Goal: Task Accomplishment & Management: Complete application form

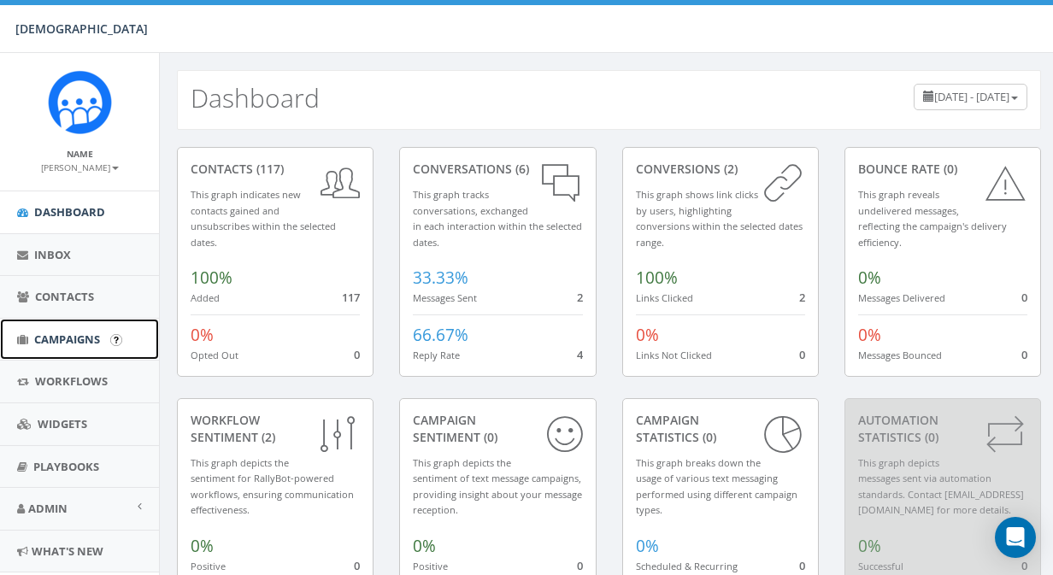
click at [80, 337] on span "Campaigns" at bounding box center [67, 339] width 66 height 15
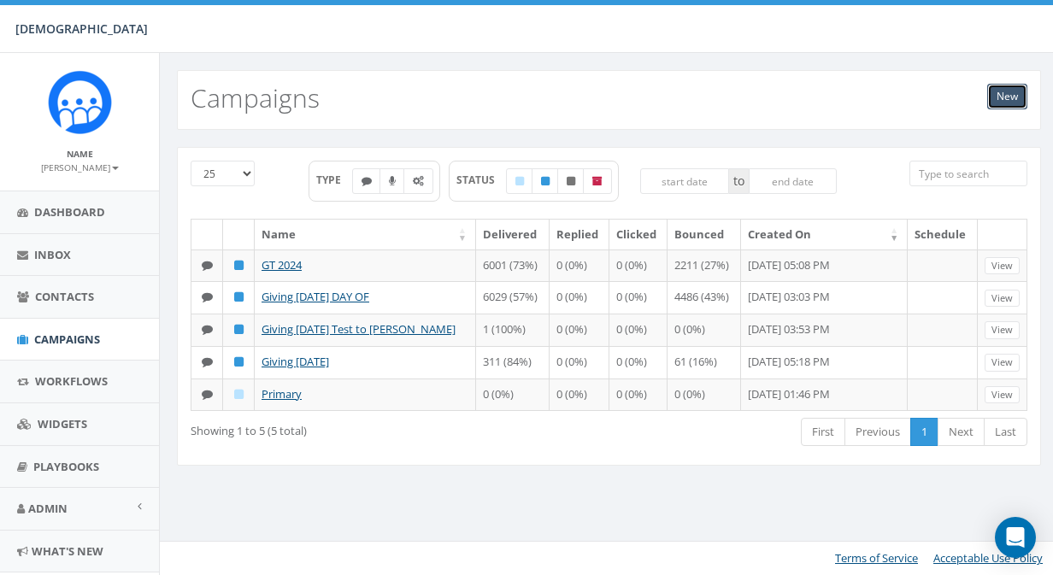
click at [1010, 97] on link "New" at bounding box center [1008, 97] width 40 height 26
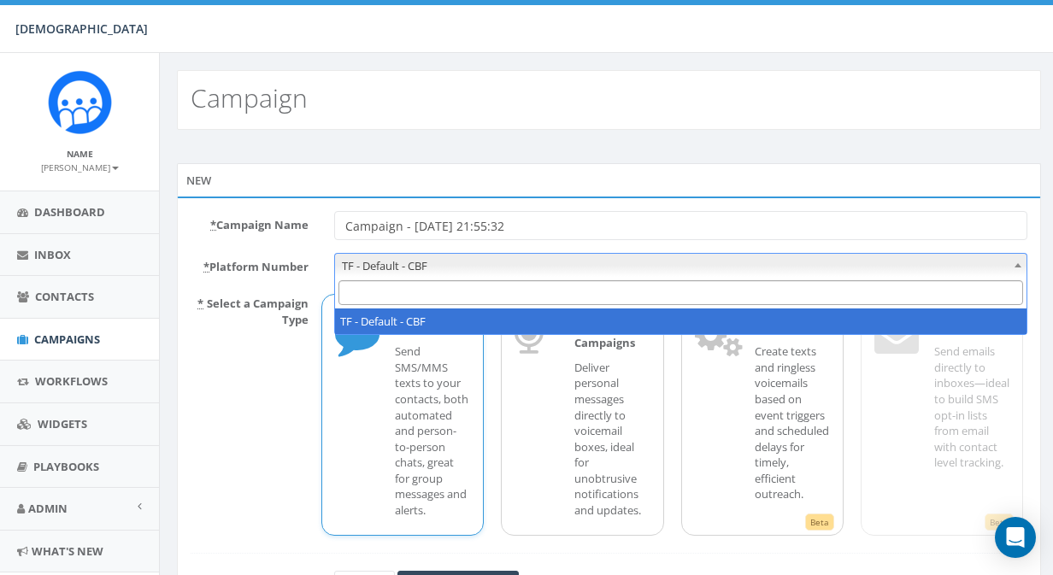
click at [497, 260] on span "TF - Default - CBF" at bounding box center [681, 266] width 692 height 24
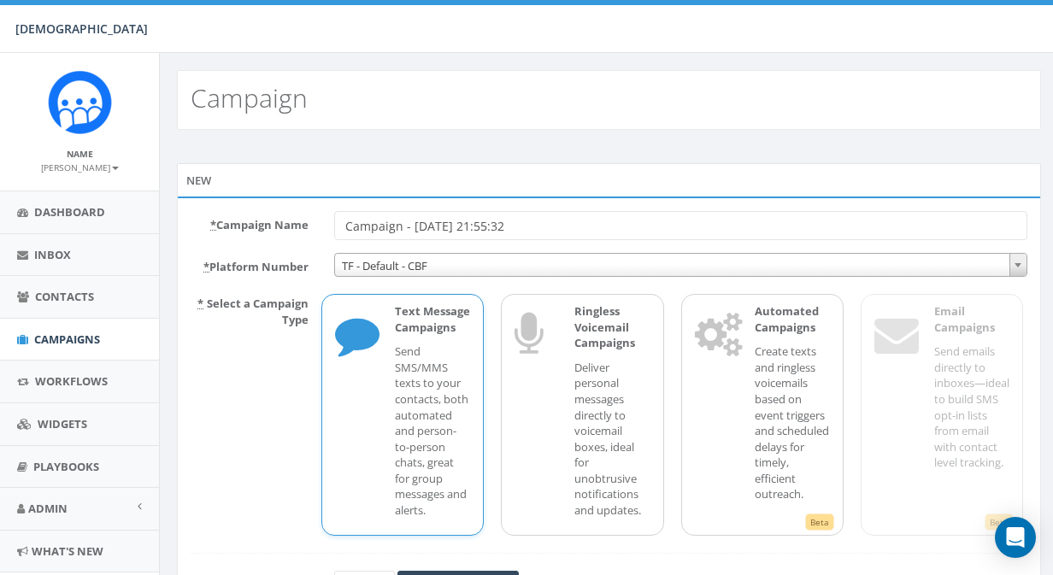
click at [445, 387] on p "Send SMS/MMS texts to your contacts, both automated and person-to-person chats,…" at bounding box center [432, 431] width 75 height 174
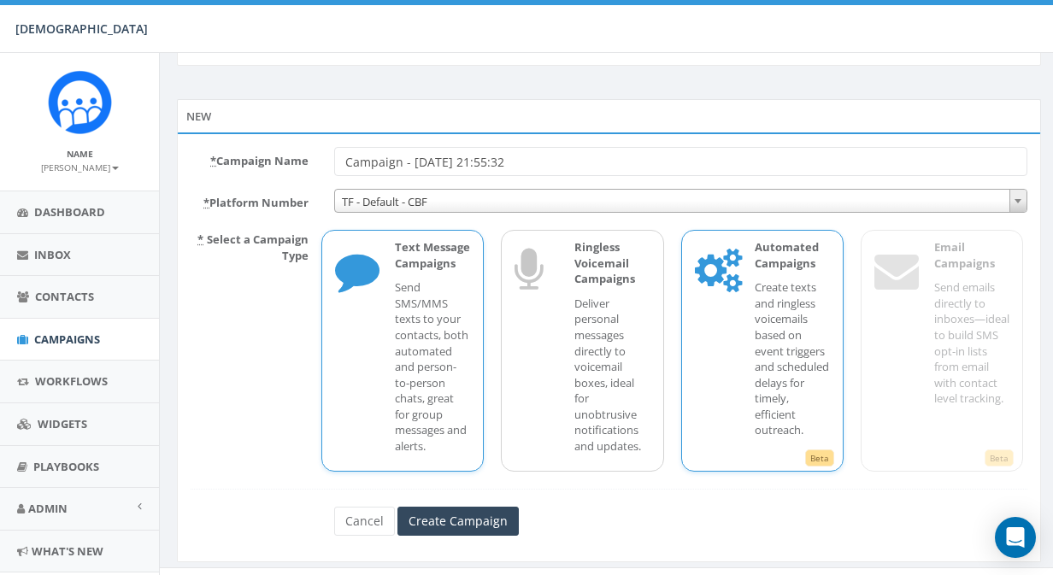
scroll to position [90, 0]
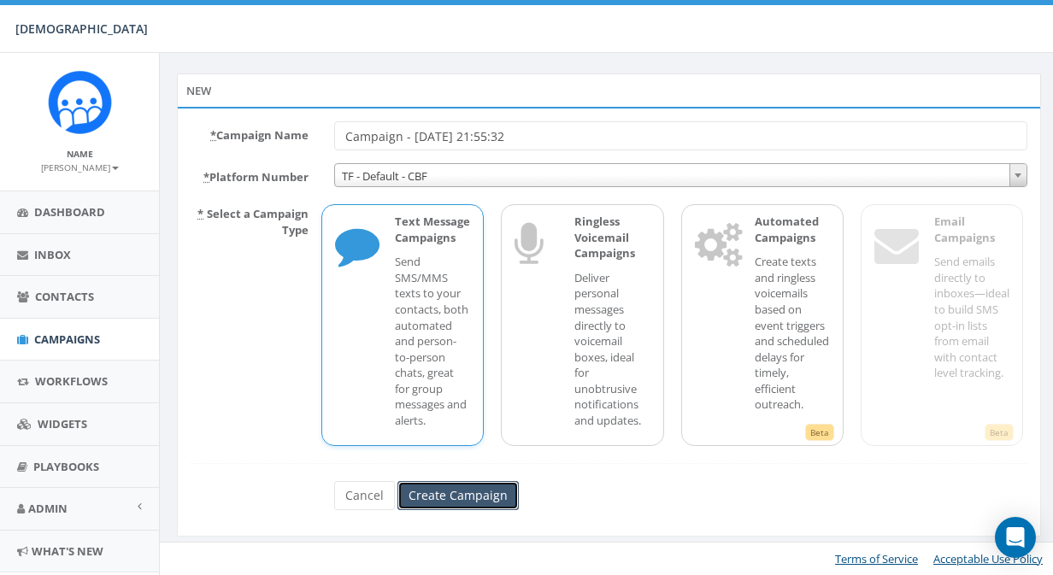
click at [449, 498] on input "Create Campaign" at bounding box center [458, 495] width 121 height 29
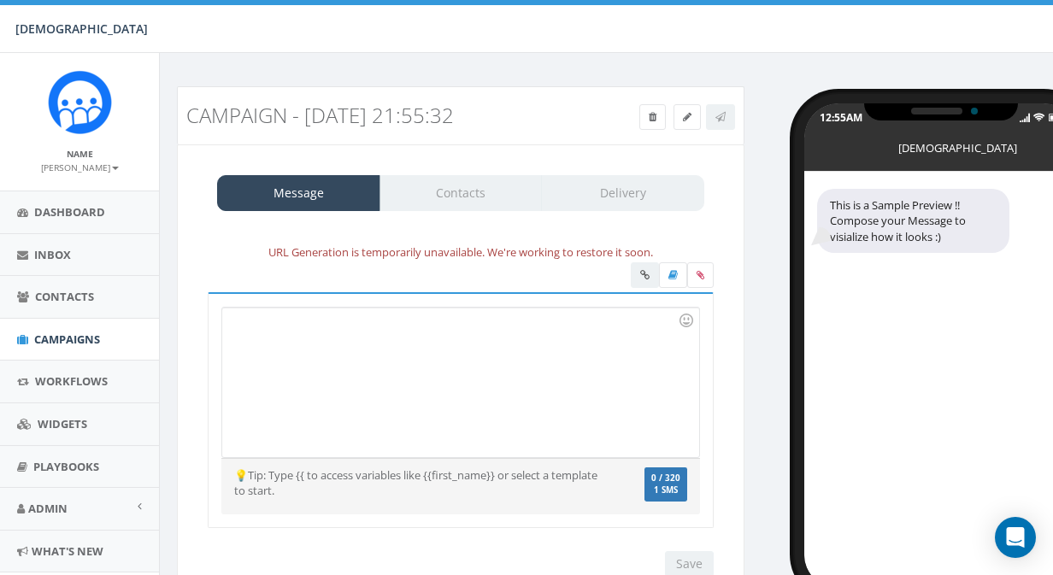
click at [433, 339] on div at bounding box center [460, 383] width 476 height 150
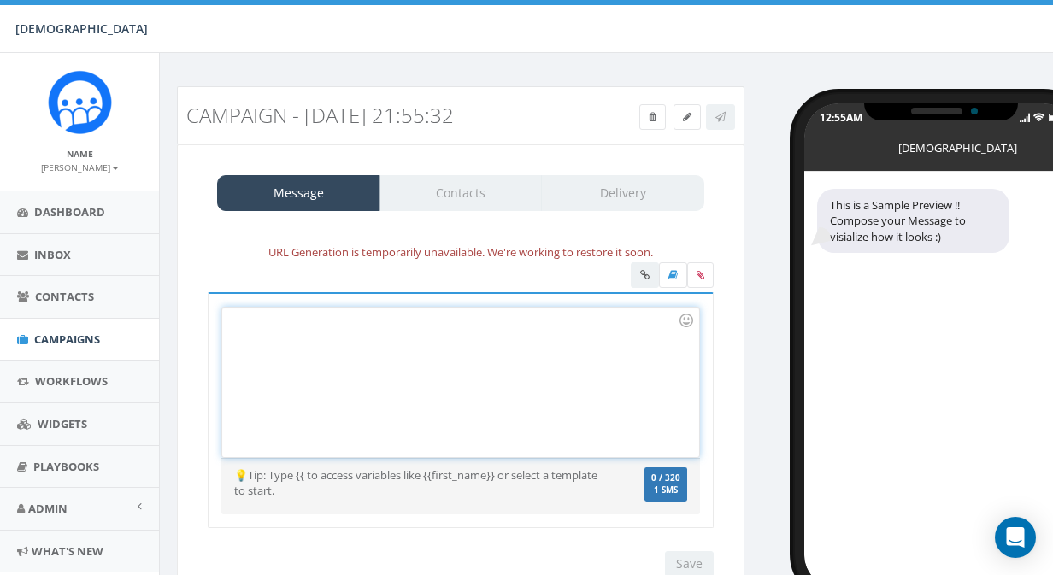
click at [641, 279] on div at bounding box center [672, 278] width 83 height 30
click at [445, 343] on div at bounding box center [460, 383] width 476 height 150
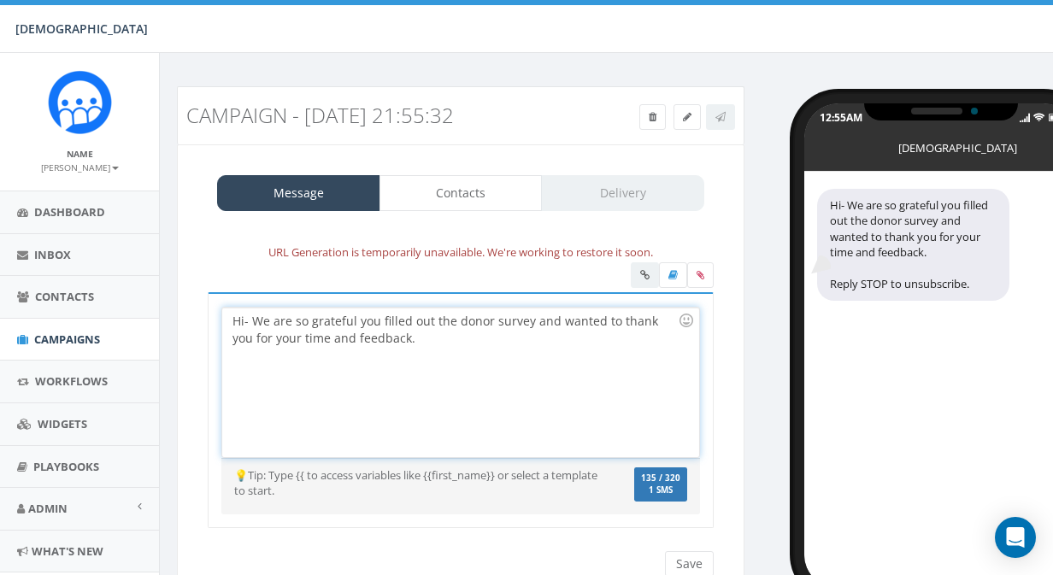
scroll to position [71, 0]
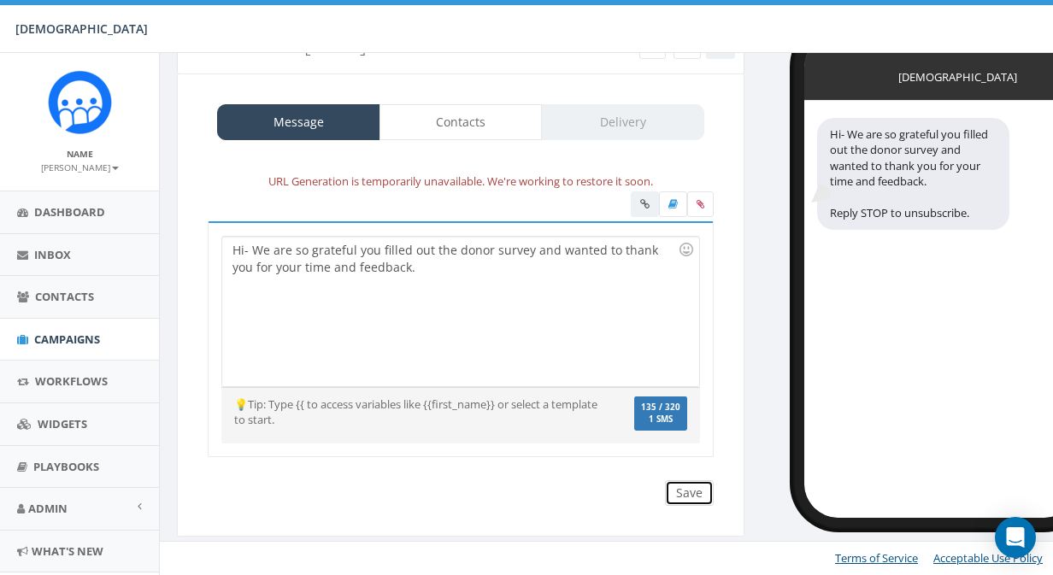
click at [695, 492] on input "Save" at bounding box center [689, 494] width 49 height 26
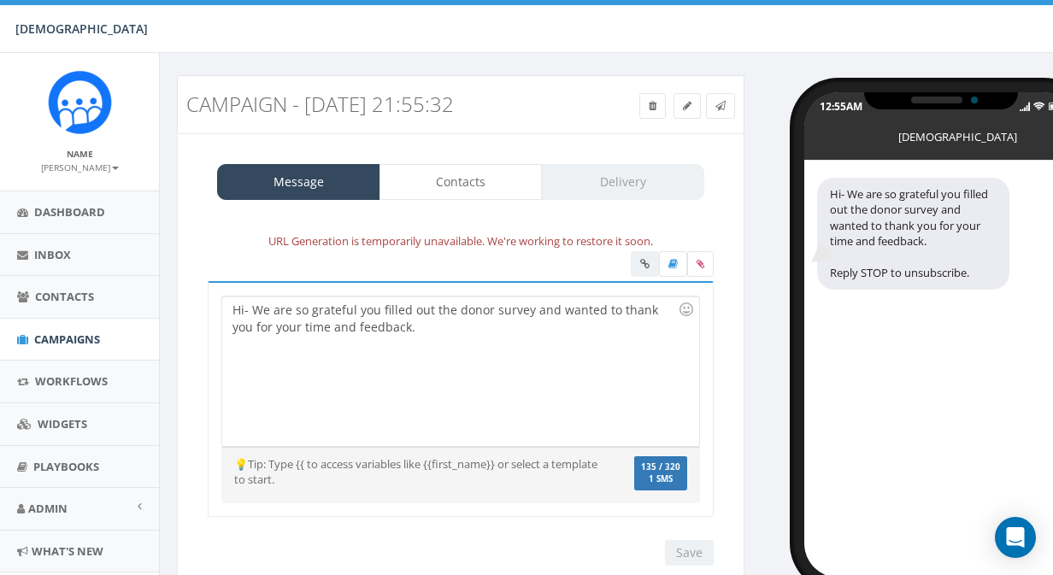
scroll to position [0, 0]
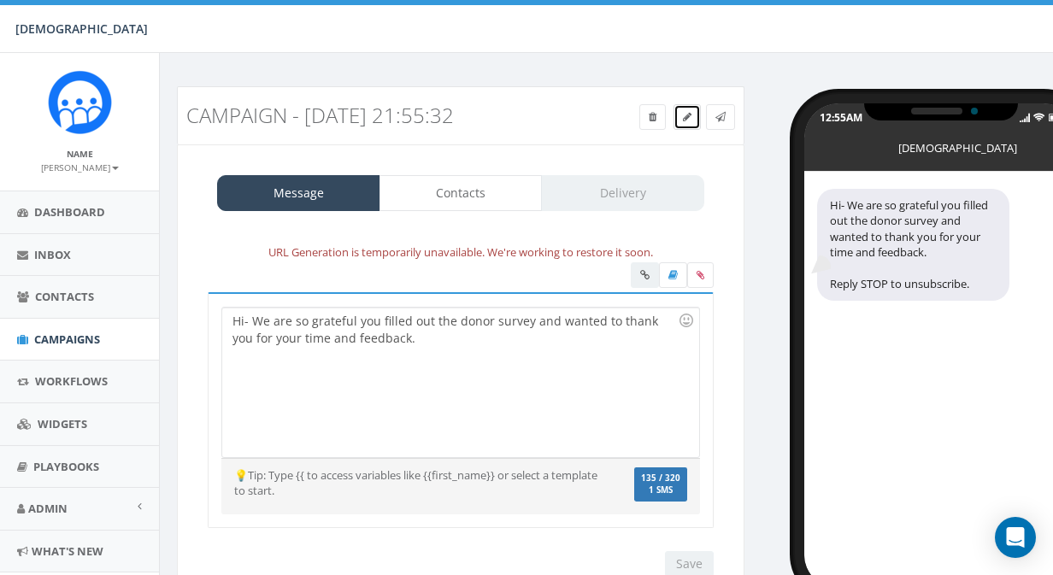
click at [683, 118] on icon at bounding box center [687, 117] width 9 height 10
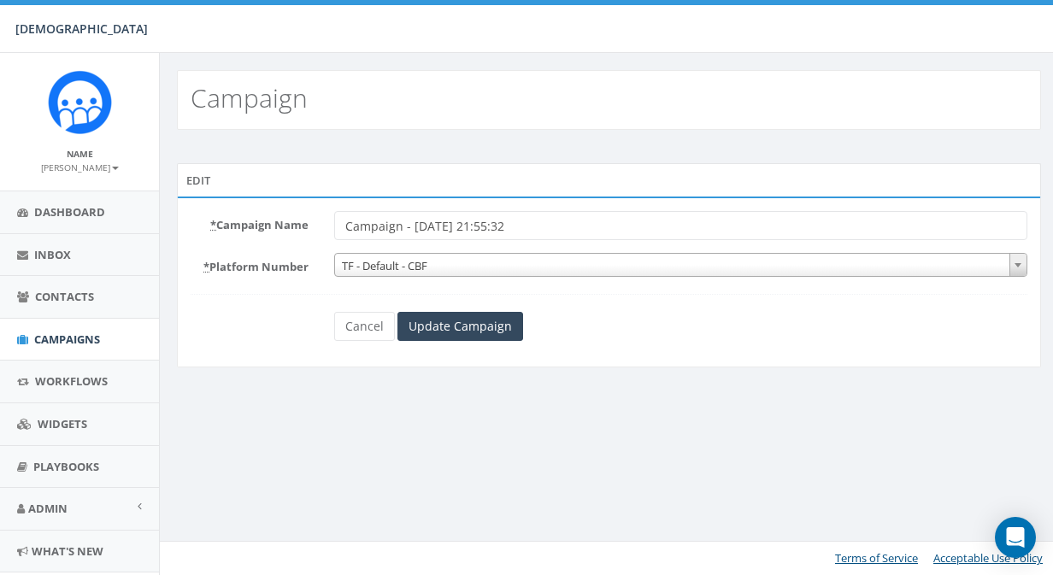
click at [440, 225] on input "Campaign - [DATE] 21:55:32" at bounding box center [680, 225] width 693 height 29
click at [440, 225] on input "Campaign - 09/17/2025, 21:55:32" at bounding box center [680, 225] width 693 height 29
type input "Donor Survey Thank You"
click at [444, 332] on input "Update Campaign" at bounding box center [461, 326] width 126 height 29
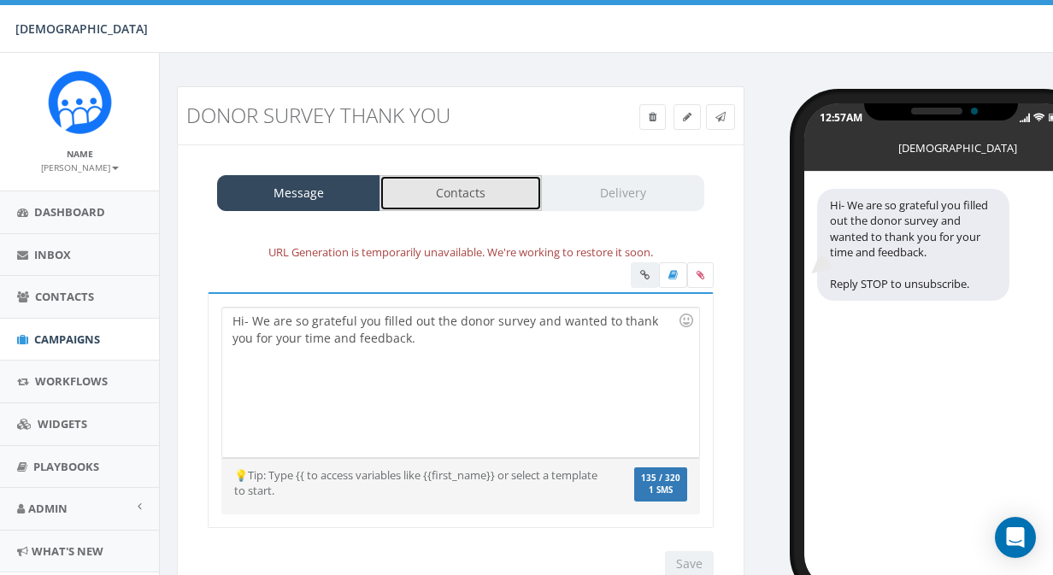
click at [472, 197] on link "Contacts" at bounding box center [461, 193] width 163 height 36
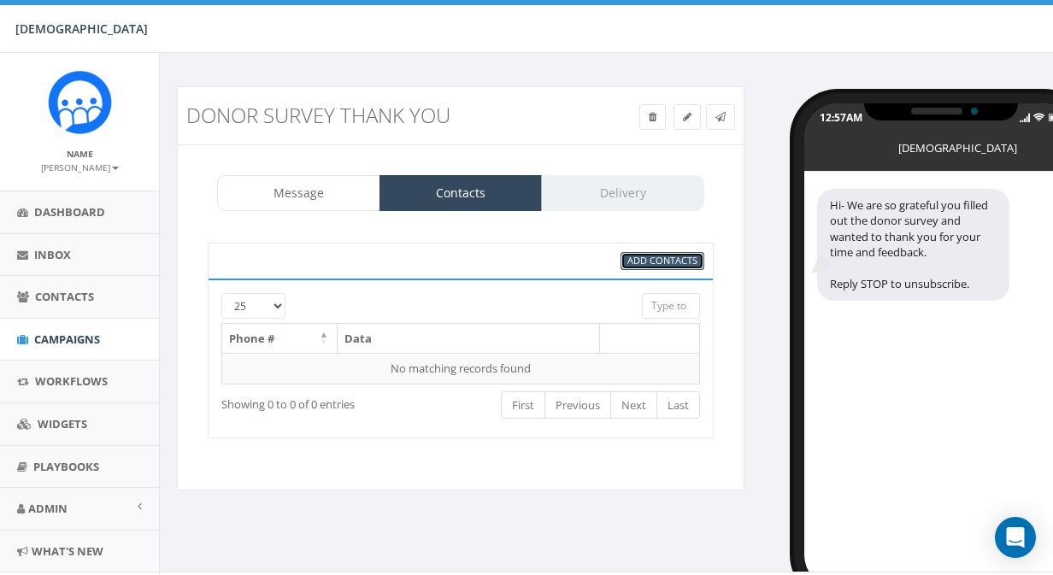
click at [666, 262] on span "Add Contacts" at bounding box center [663, 260] width 70 height 13
select select
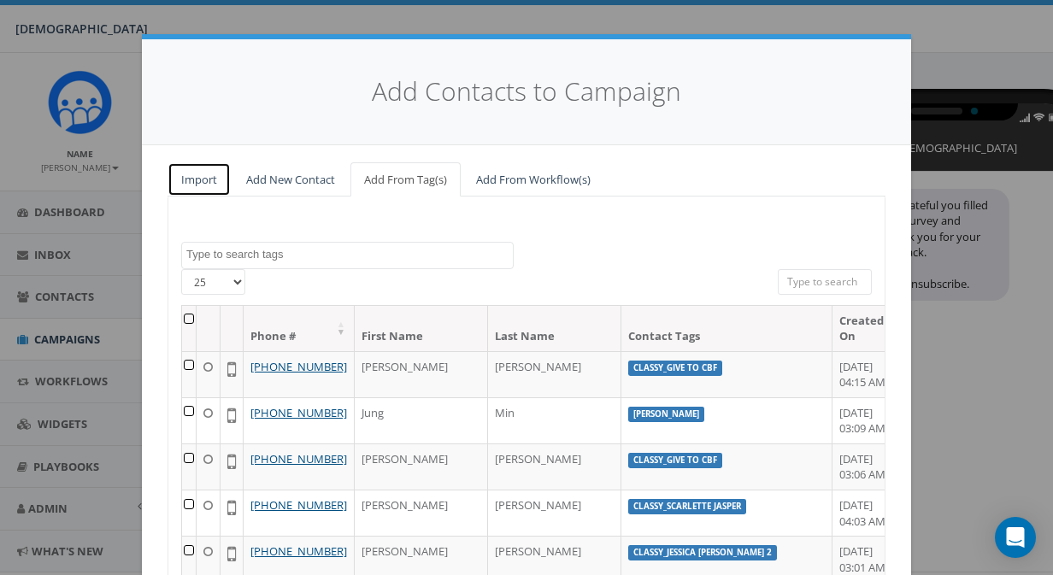
click at [185, 176] on link "Import" at bounding box center [199, 179] width 63 height 35
